Goal: Go to known website: Go to known website

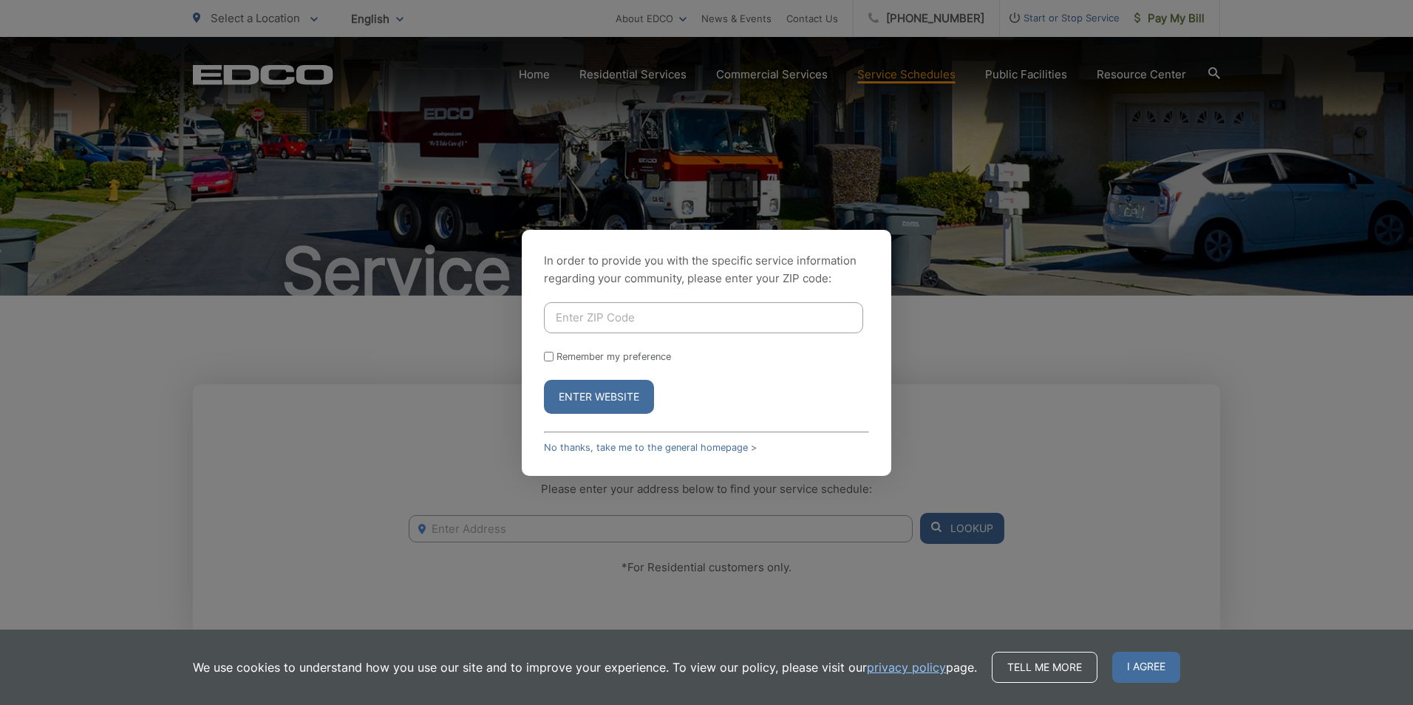
click at [561, 310] on input "Enter ZIP Code" at bounding box center [703, 317] width 319 height 31
type input "92115"
click at [593, 395] on button "Enter Website" at bounding box center [599, 397] width 110 height 34
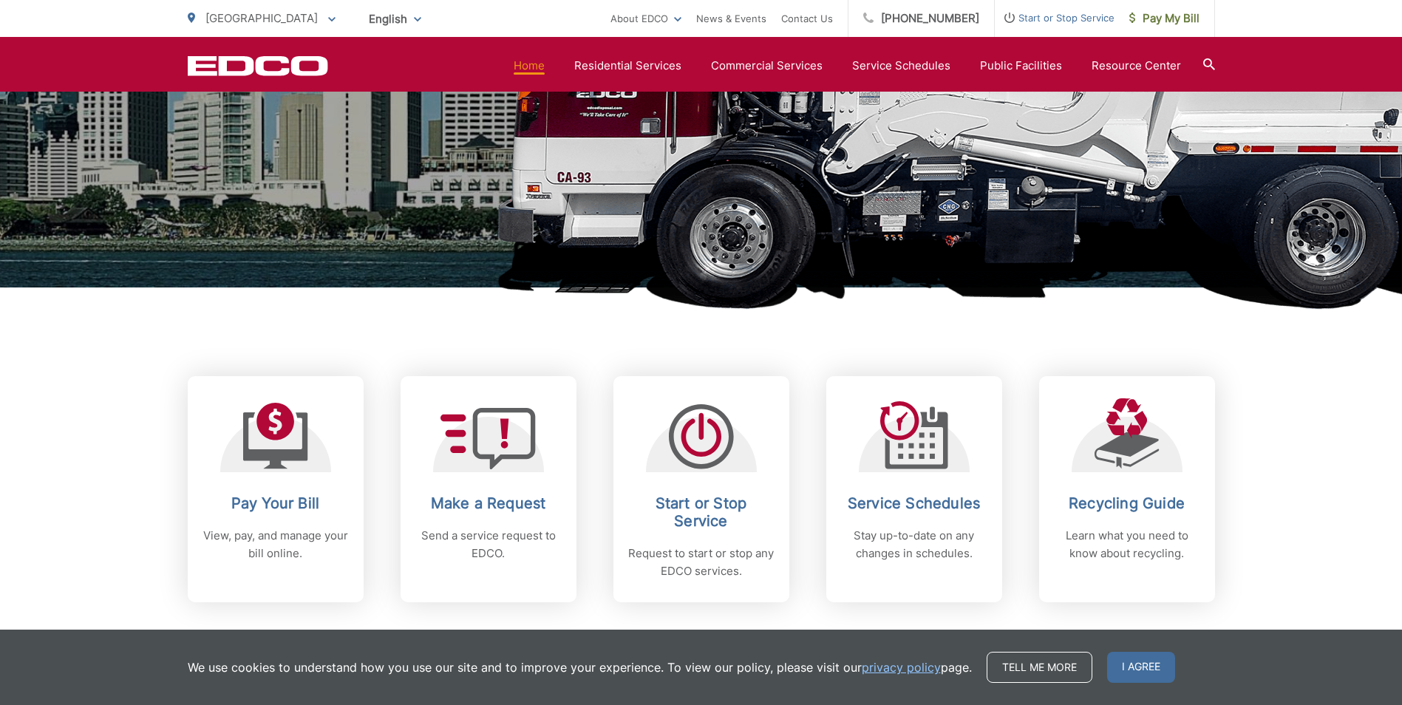
scroll to position [443, 0]
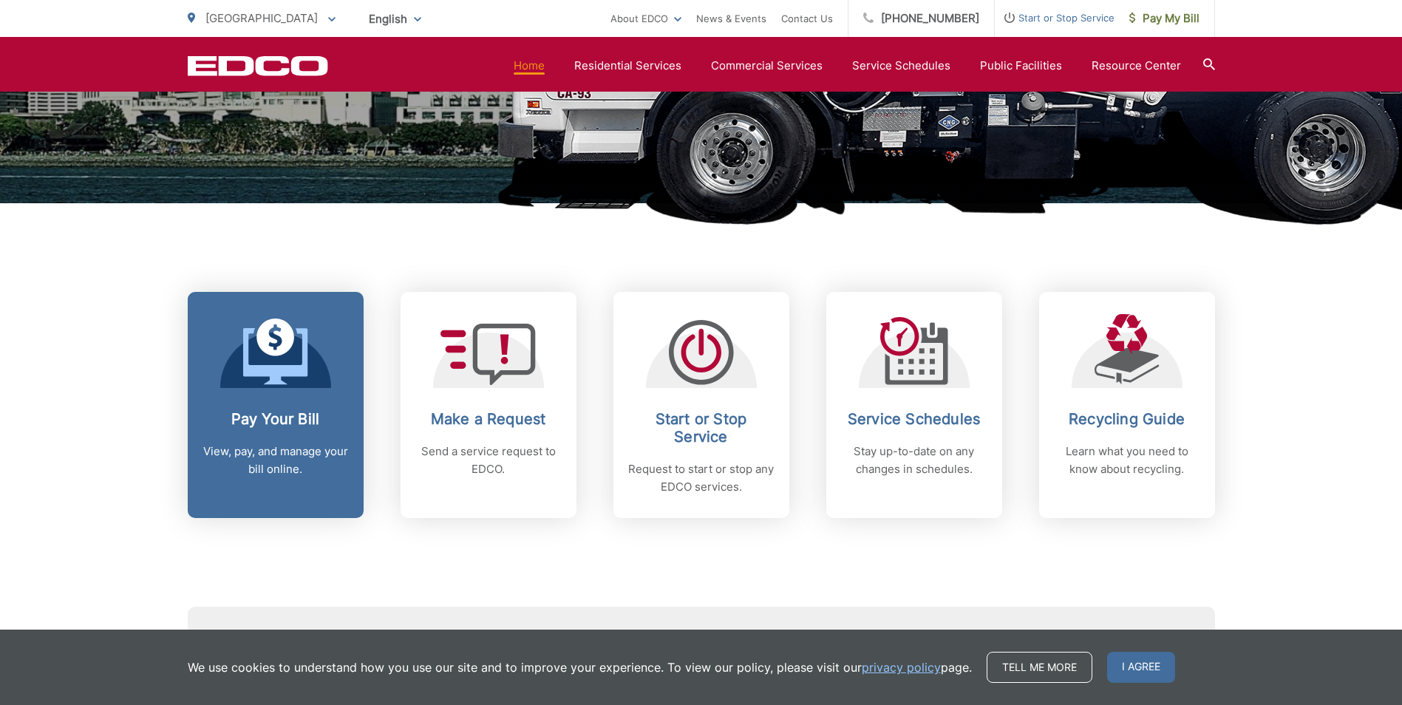
click at [321, 371] on div at bounding box center [275, 351] width 111 height 74
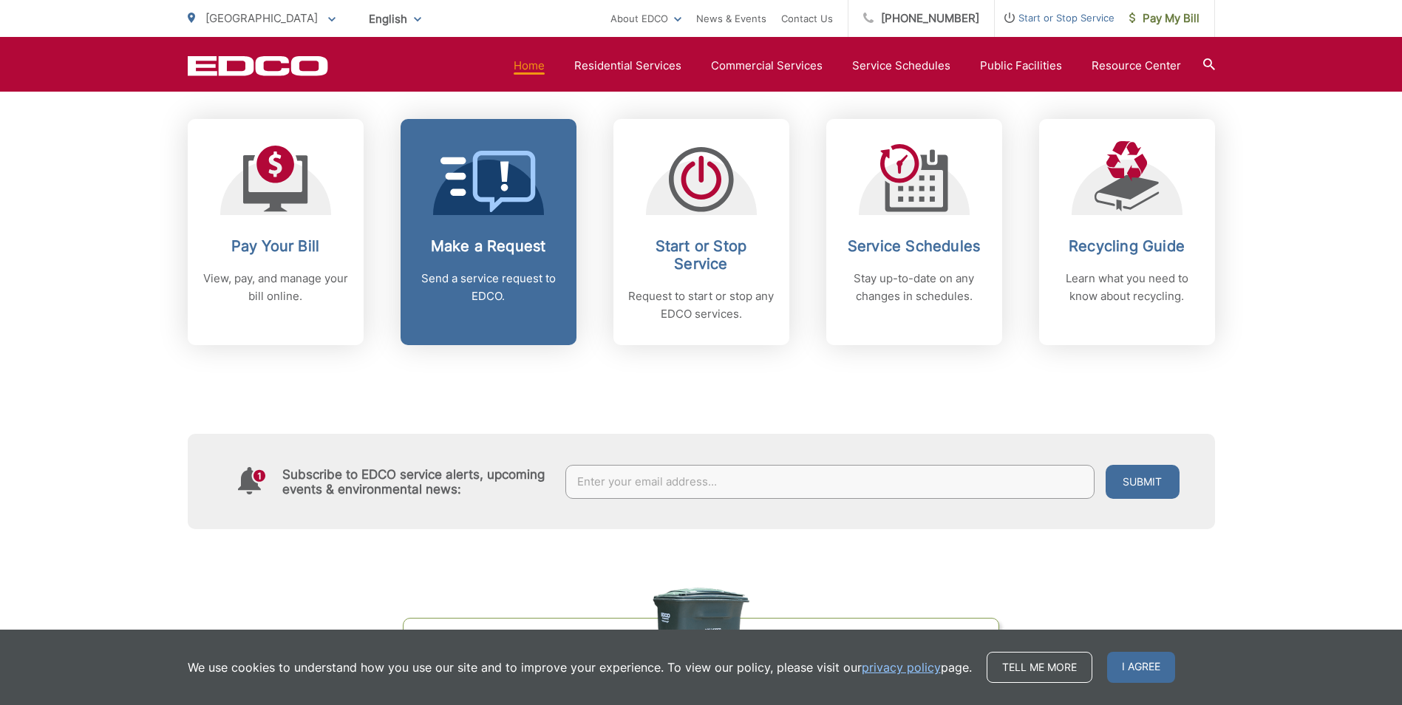
scroll to position [517, 0]
